Goal: Navigation & Orientation: Find specific page/section

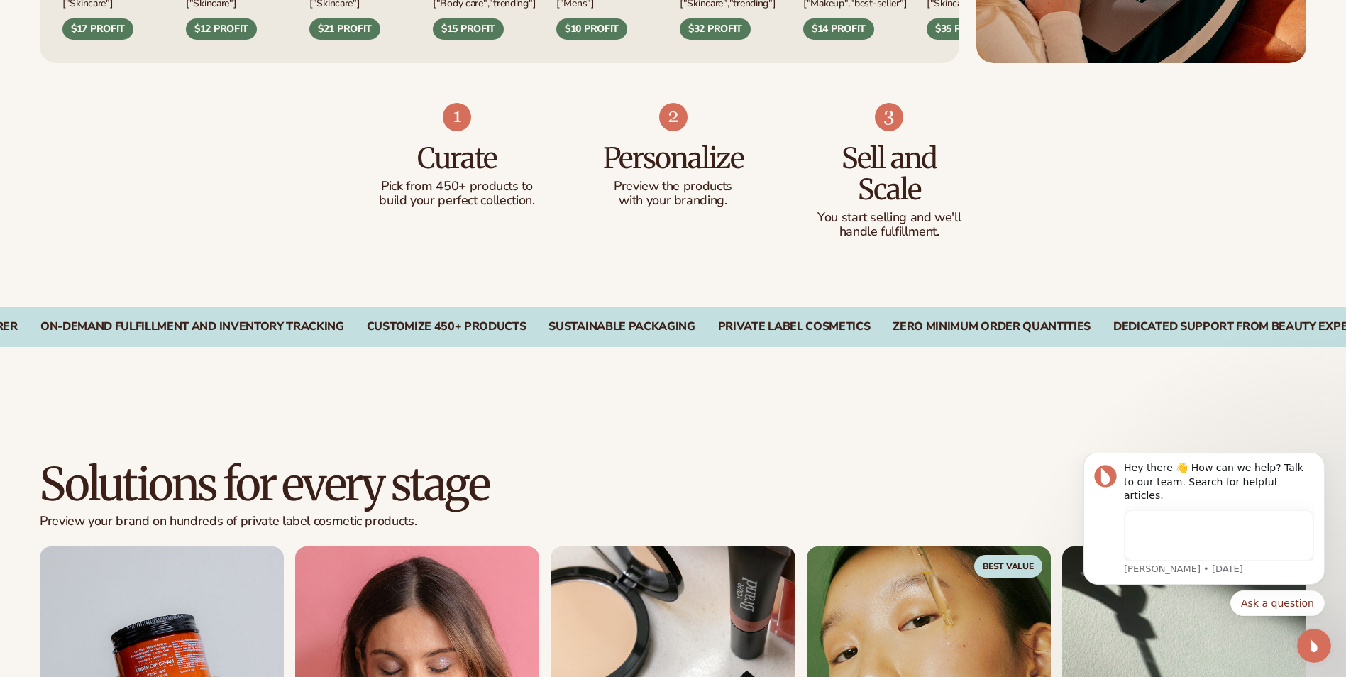
scroll to position [1206, 0]
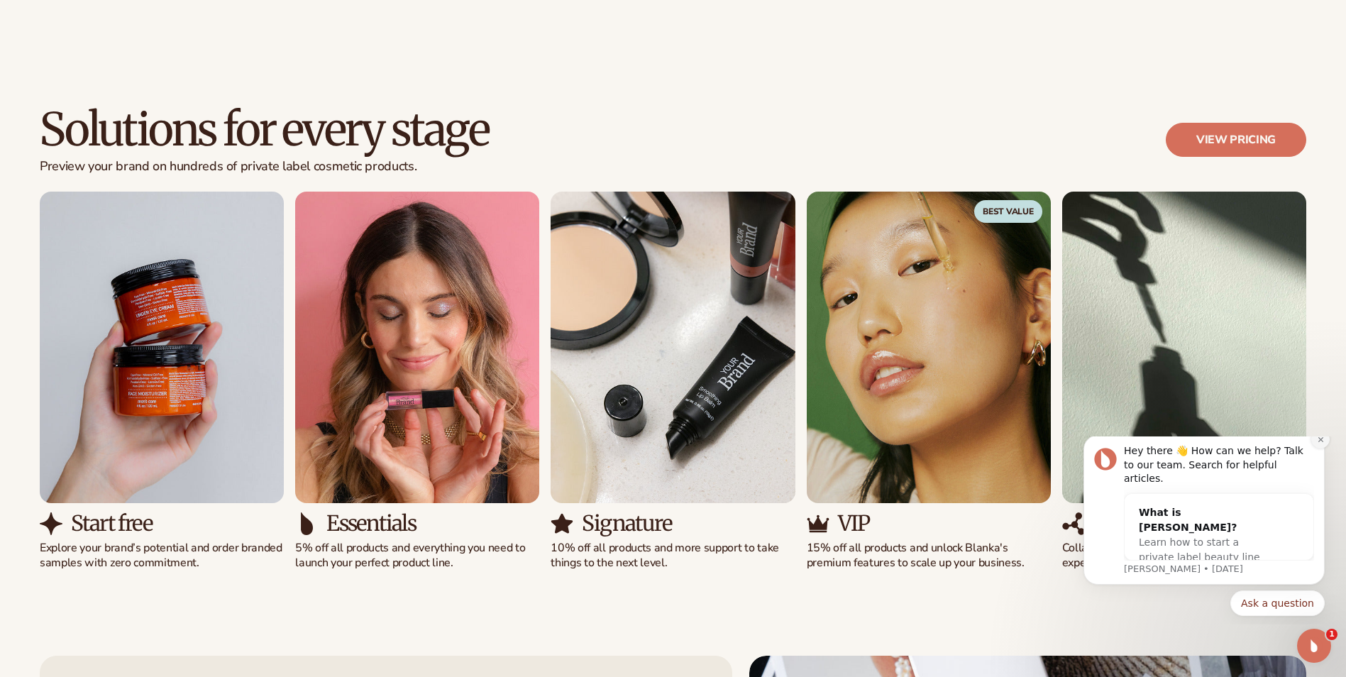
click at [1320, 443] on icon "Dismiss notification" at bounding box center [1321, 440] width 8 height 8
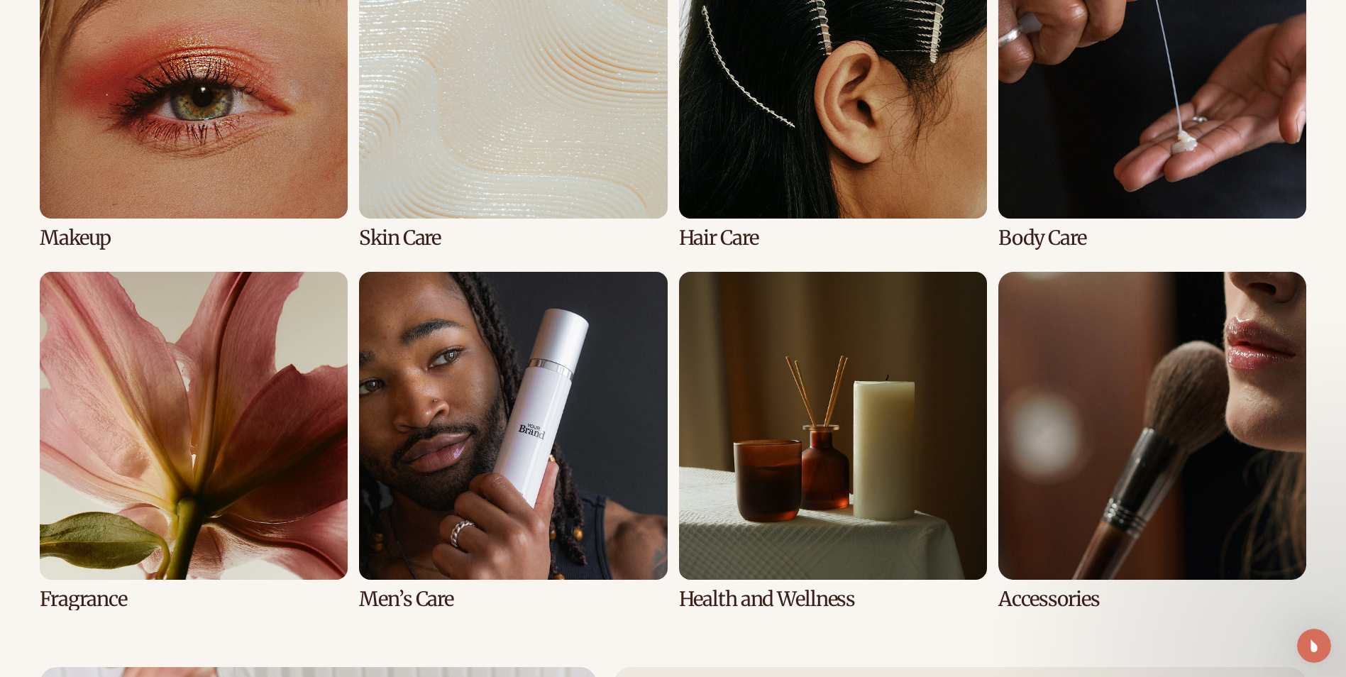
scroll to position [3121, 0]
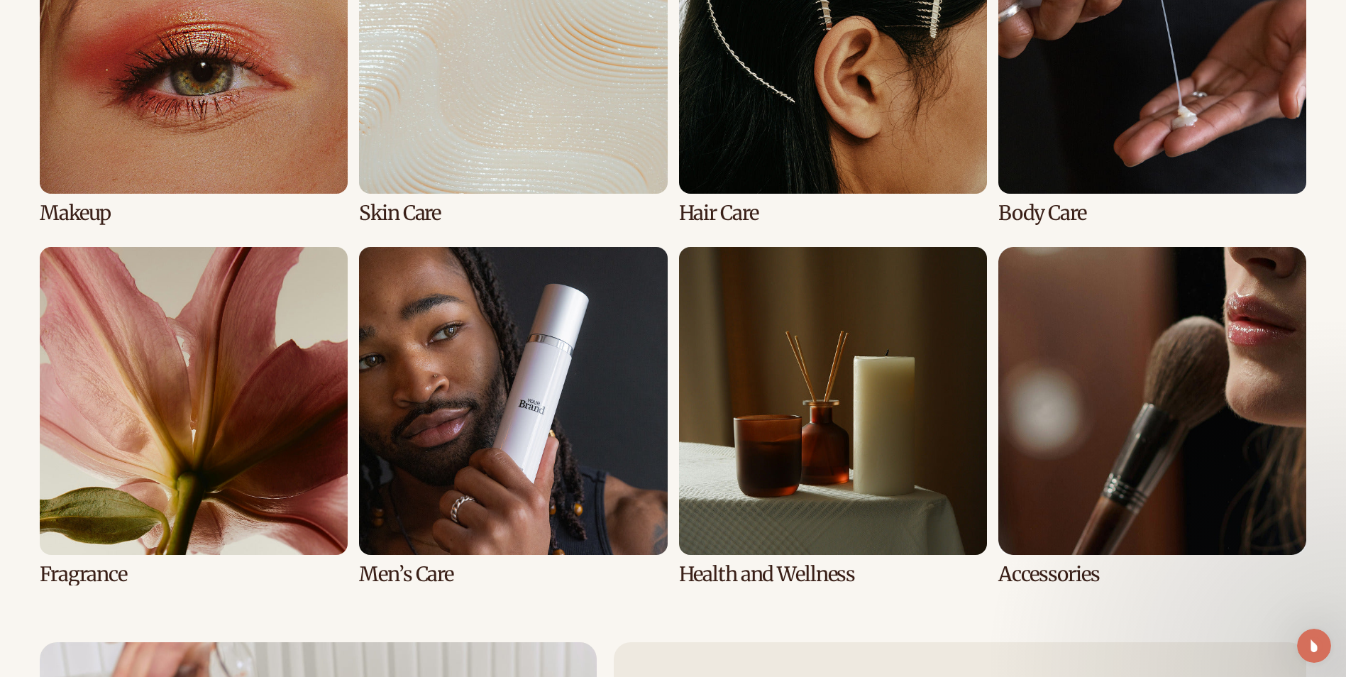
click at [172, 150] on link "1 / 8" at bounding box center [194, 54] width 308 height 338
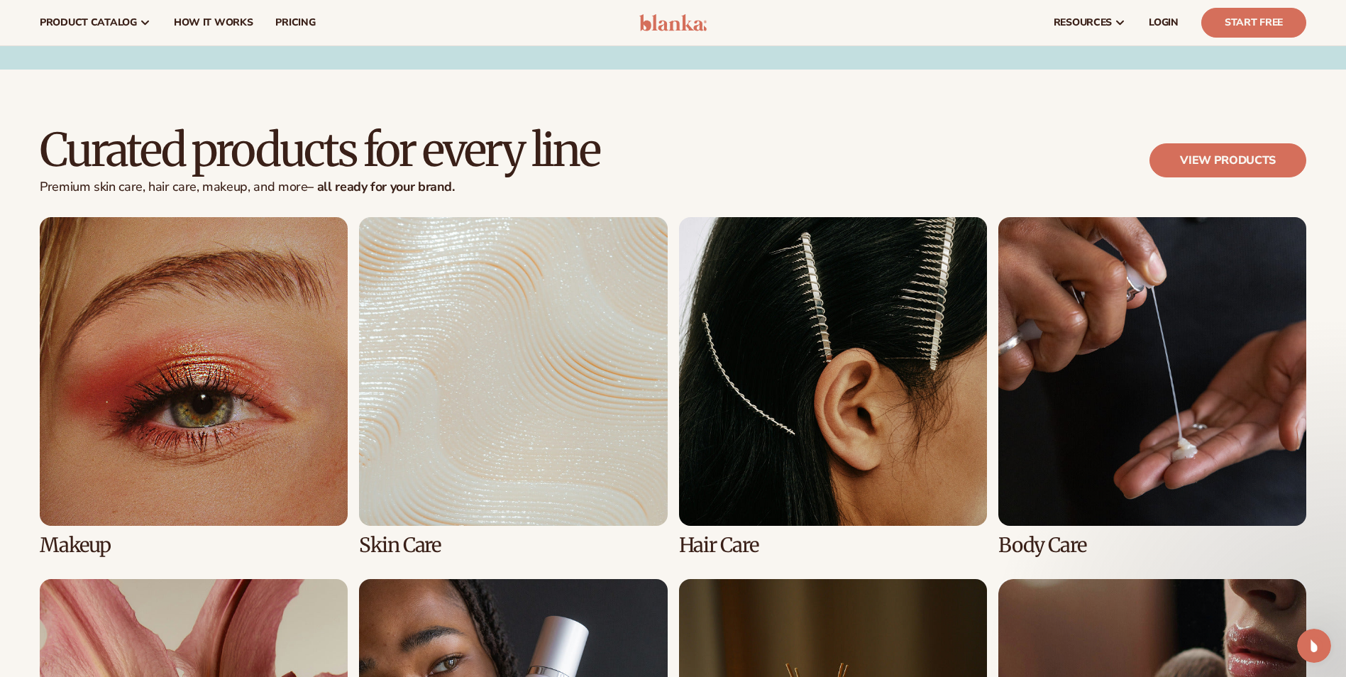
scroll to position [2767, 0]
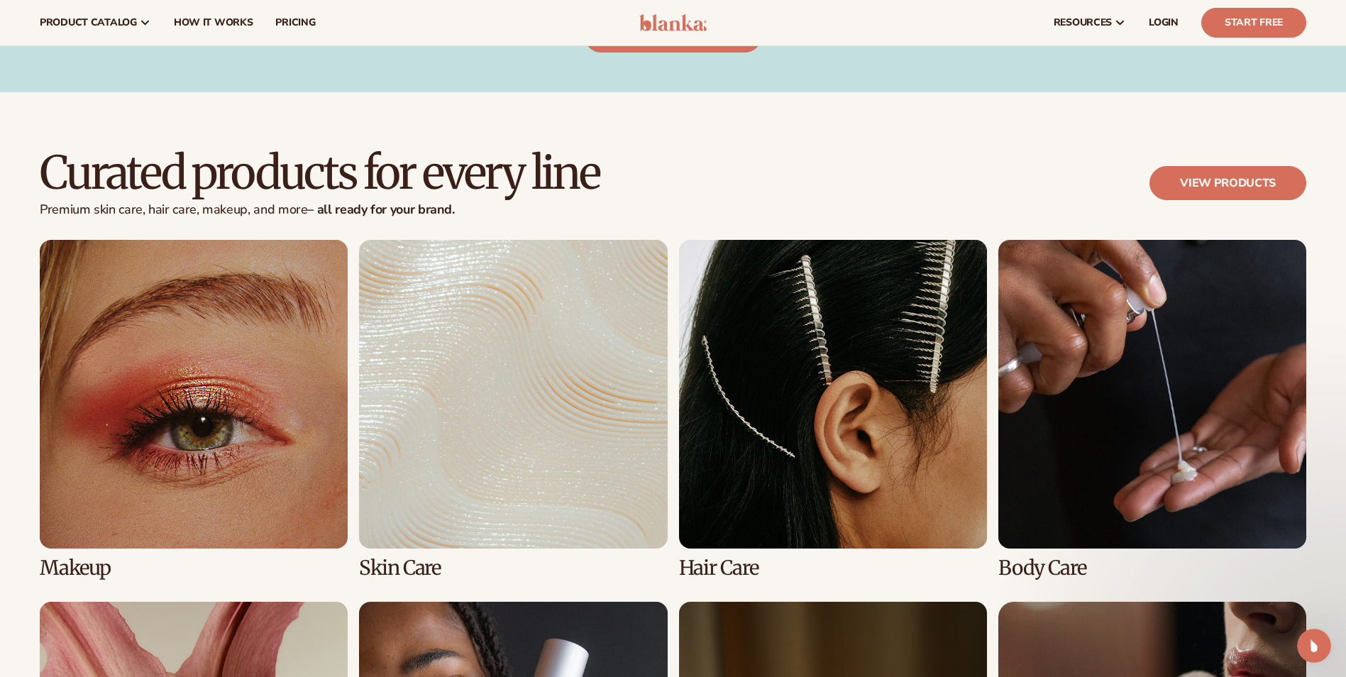
click at [233, 422] on link "1 / 8" at bounding box center [194, 409] width 308 height 338
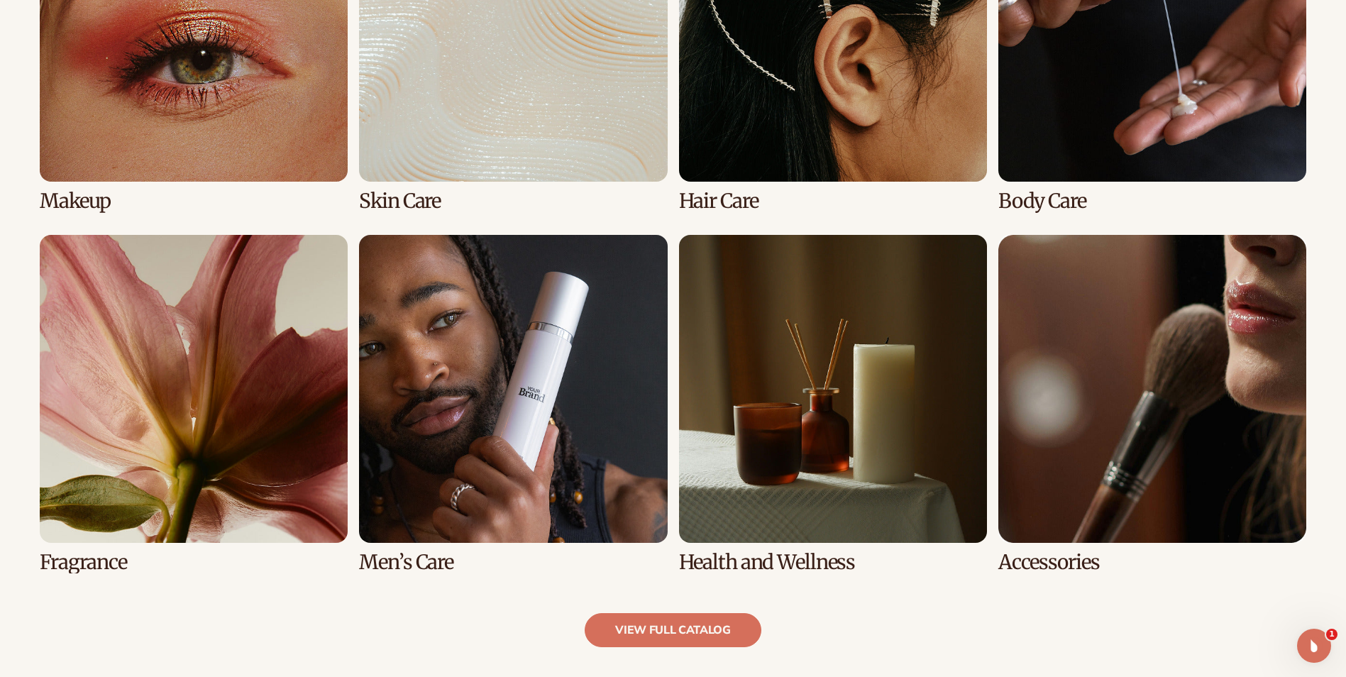
scroll to position [1206, 0]
